Goal: Task Accomplishment & Management: Use online tool/utility

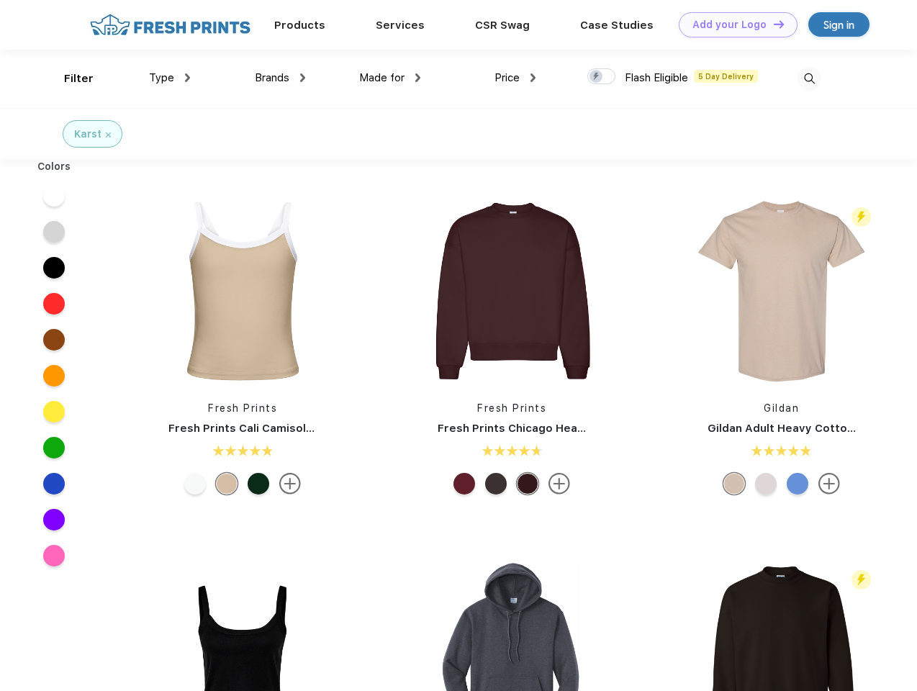
click at [733, 24] on link "Add your Logo Design Tool" at bounding box center [738, 24] width 119 height 25
click at [0, 0] on div "Design Tool" at bounding box center [0, 0] width 0 height 0
click at [773, 24] on link "Add your Logo Design Tool" at bounding box center [738, 24] width 119 height 25
click at [69, 78] on div "Filter" at bounding box center [79, 79] width 30 height 17
click at [170, 78] on span "Type" at bounding box center [161, 77] width 25 height 13
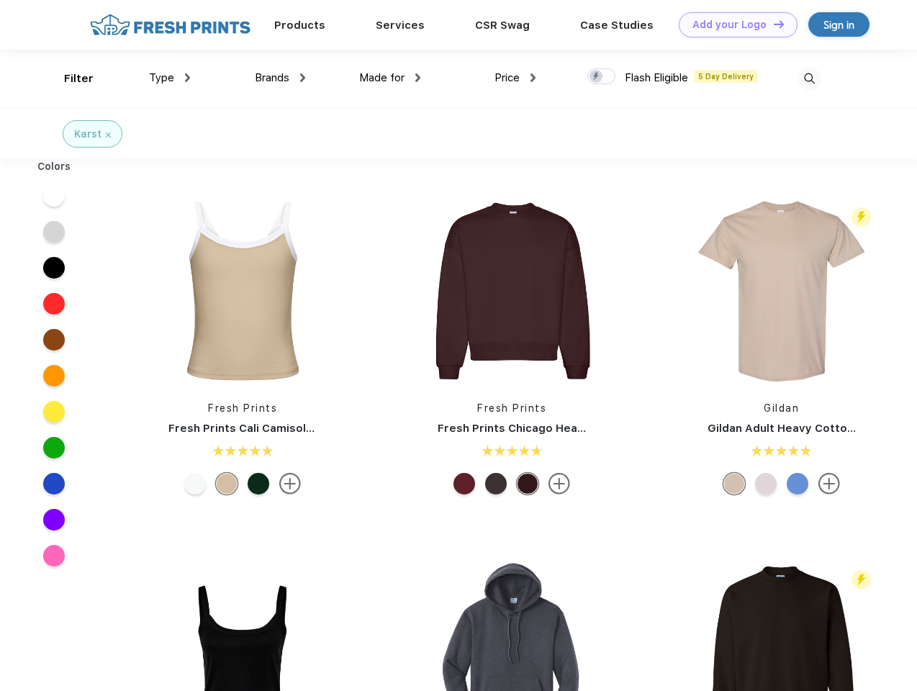
click at [280, 78] on span "Brands" at bounding box center [272, 77] width 35 height 13
click at [390, 78] on span "Made for" at bounding box center [381, 77] width 45 height 13
click at [515, 78] on span "Price" at bounding box center [507, 77] width 25 height 13
click at [602, 77] on div at bounding box center [601, 76] width 28 height 16
click at [597, 77] on input "checkbox" at bounding box center [591, 72] width 9 height 9
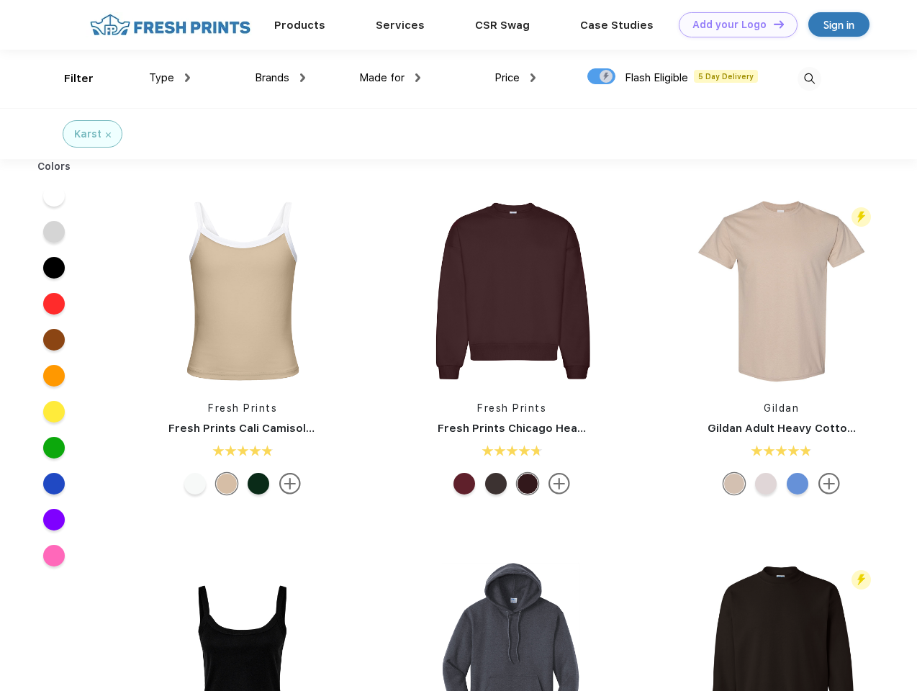
click at [809, 78] on img at bounding box center [810, 79] width 24 height 24
